Goal: Find specific page/section: Find specific page/section

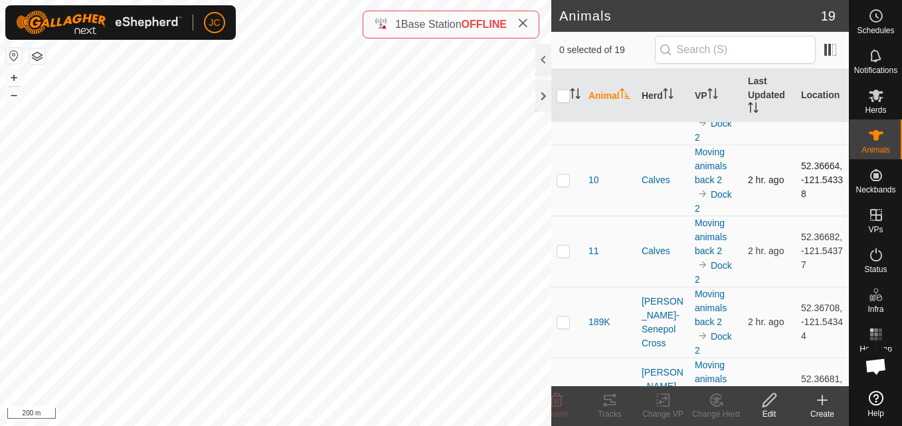
scroll to position [49, 0]
click at [636, 221] on td "Calves" at bounding box center [662, 250] width 53 height 71
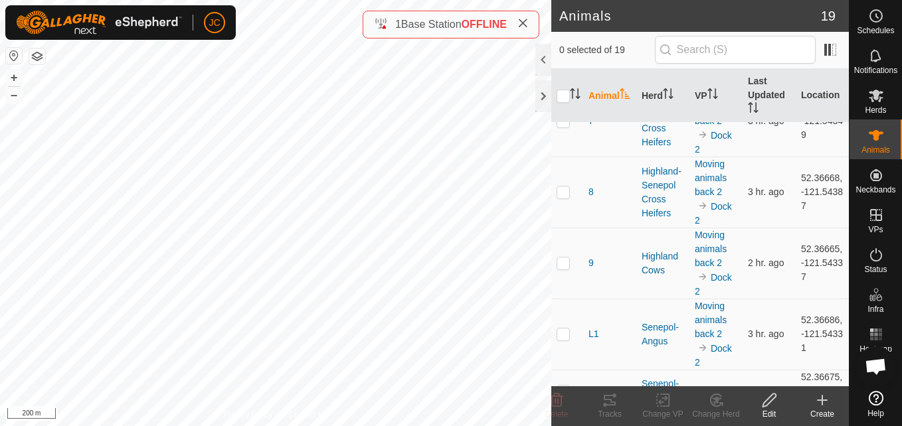
scroll to position [1014, 0]
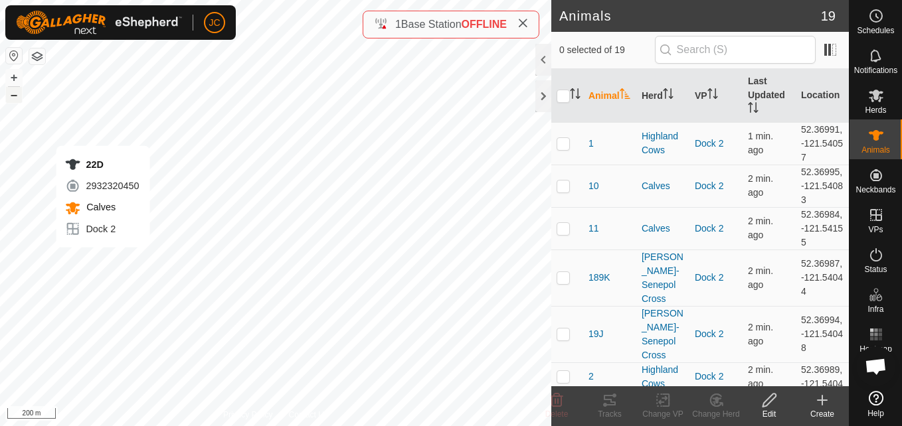
checkbox input "true"
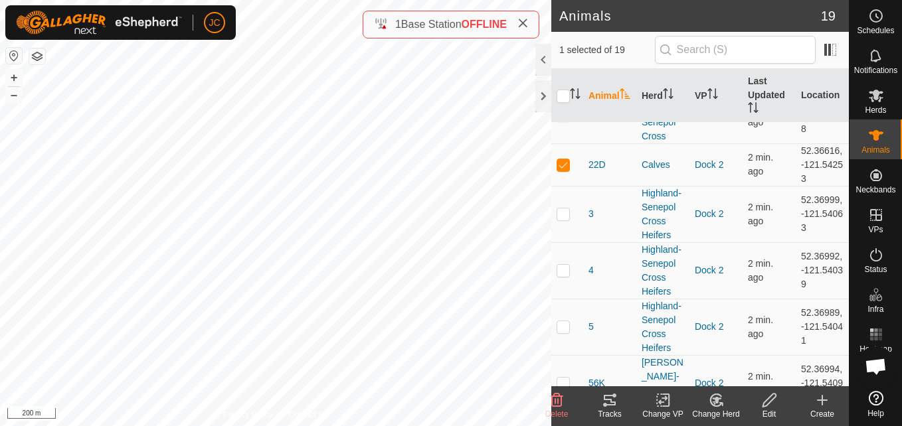
scroll to position [303, 0]
click at [886, 97] on es-mob-svg-icon at bounding box center [876, 95] width 24 height 21
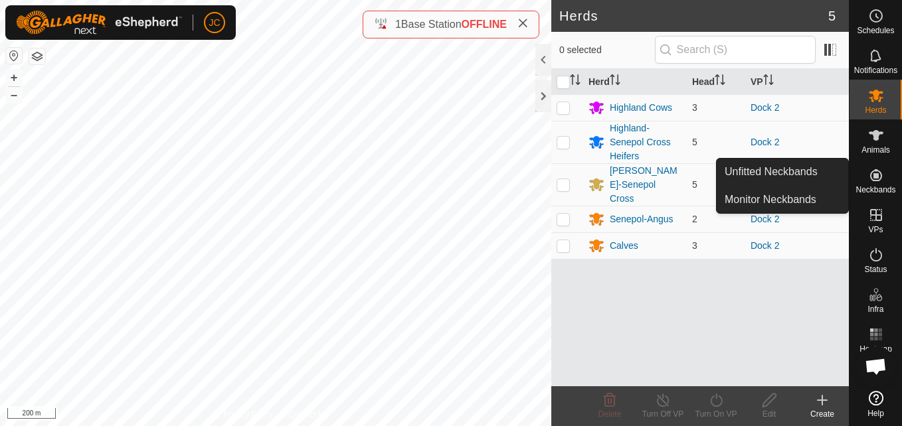
click at [881, 173] on icon at bounding box center [876, 175] width 12 height 12
